Goal: Find specific page/section

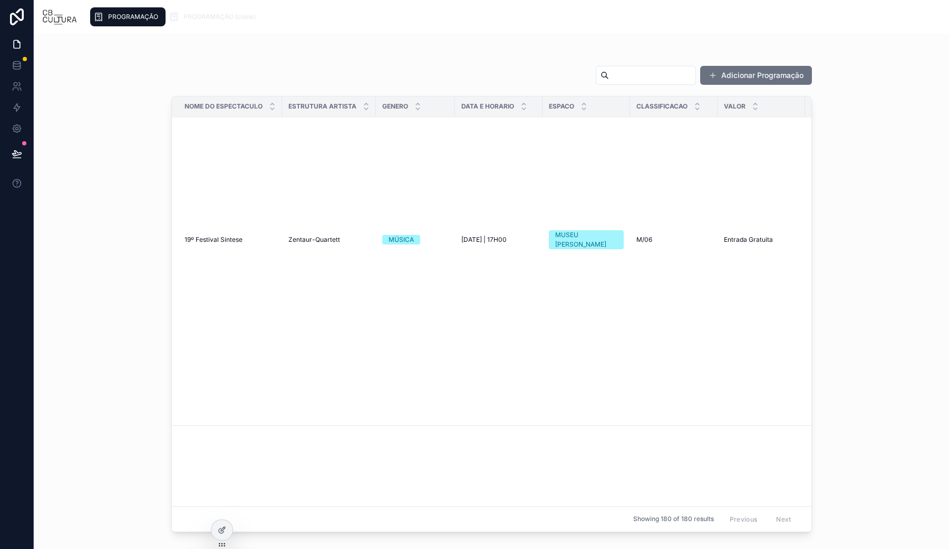
scroll to position [527, 0]
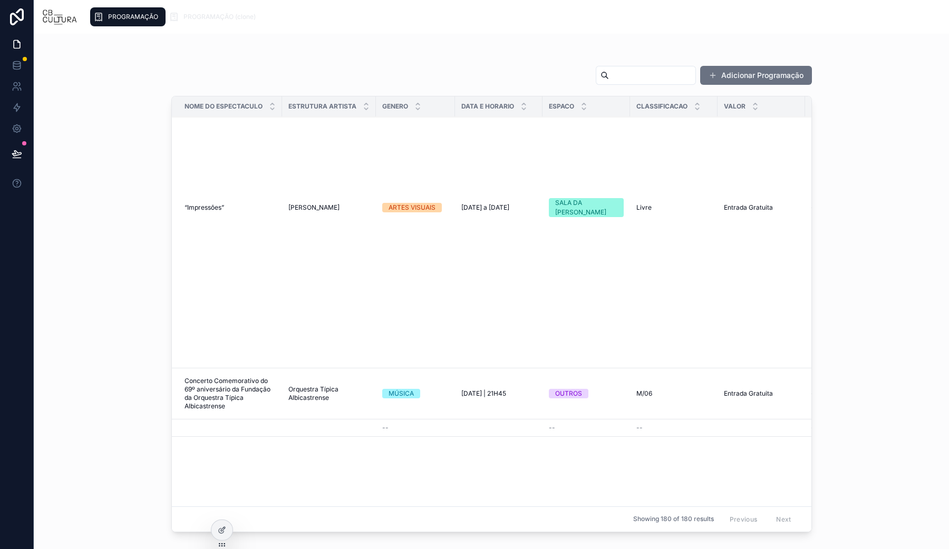
drag, startPoint x: 386, startPoint y: 399, endPoint x: 374, endPoint y: 394, distance: 13.2
click at [378, 420] on td "--" at bounding box center [415, 428] width 79 height 17
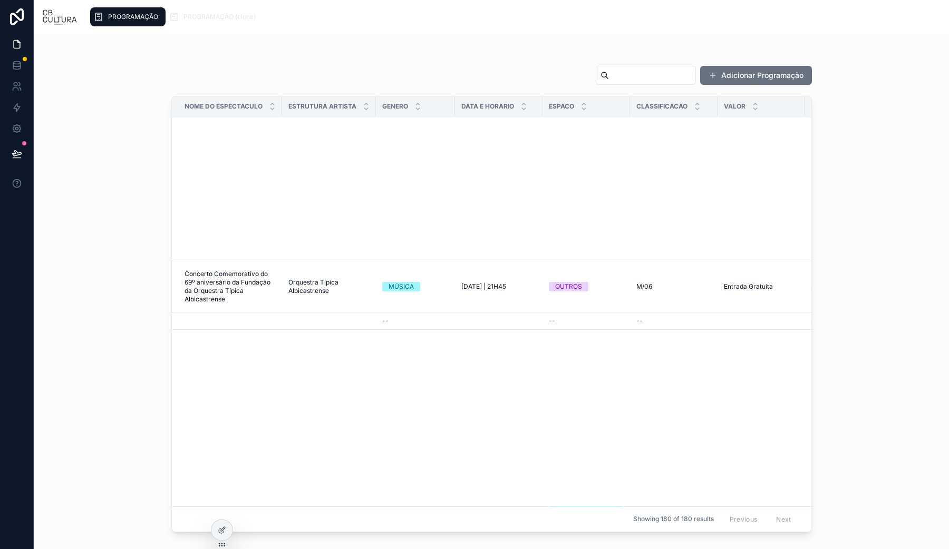
scroll to position [725, 0]
